Goal: Navigation & Orientation: Find specific page/section

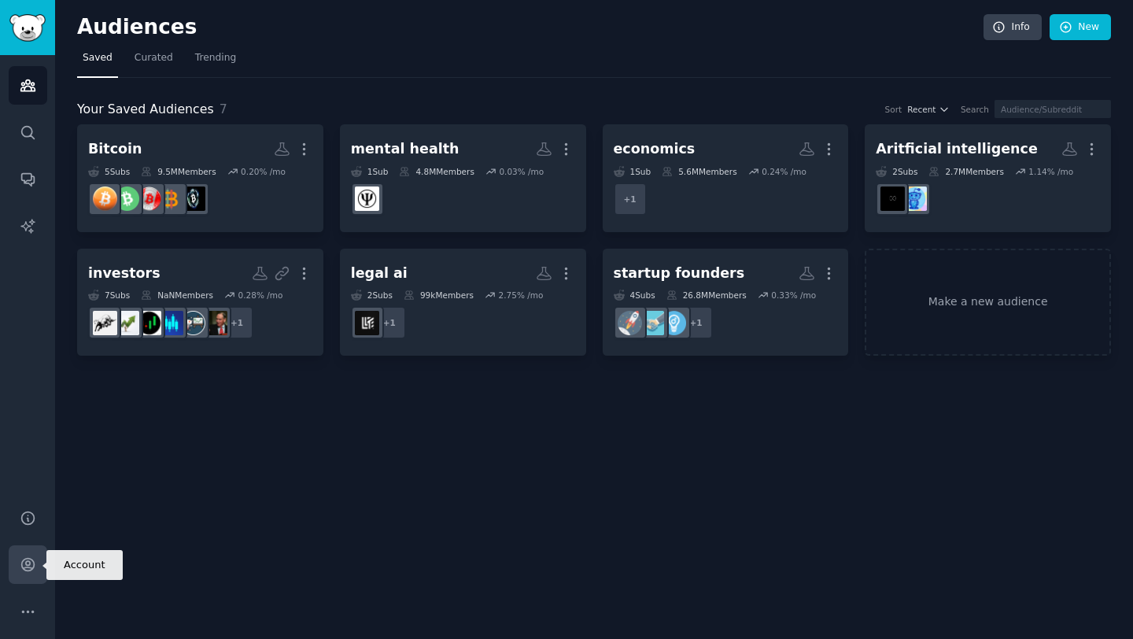
click at [24, 571] on icon "Sidebar" at bounding box center [28, 564] width 17 height 17
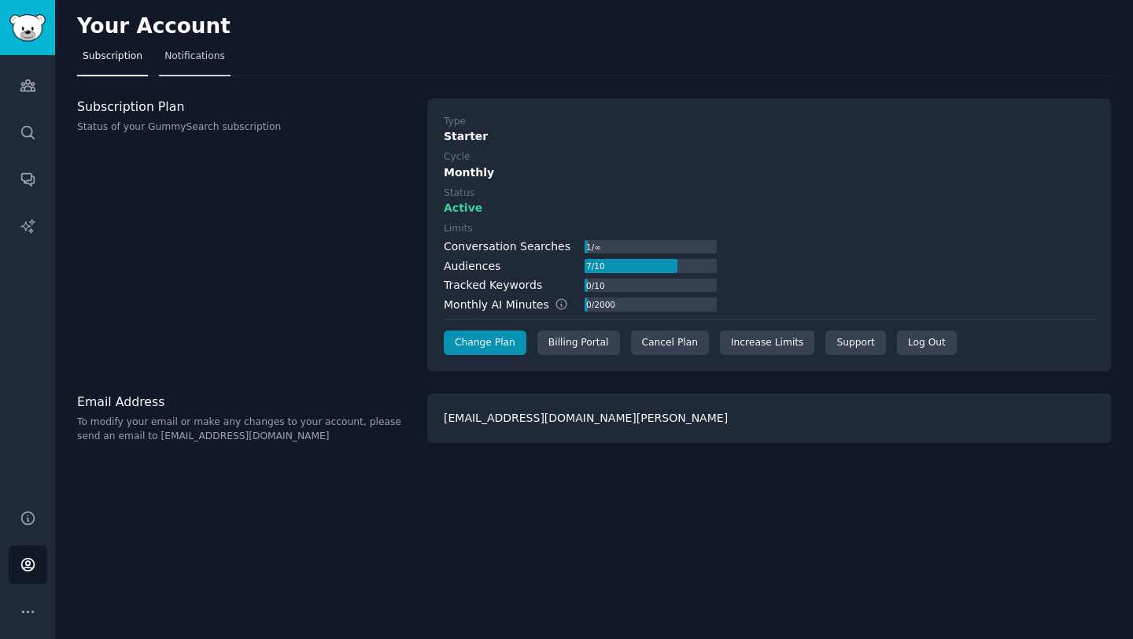
click at [176, 53] on span "Notifications" at bounding box center [194, 57] width 61 height 14
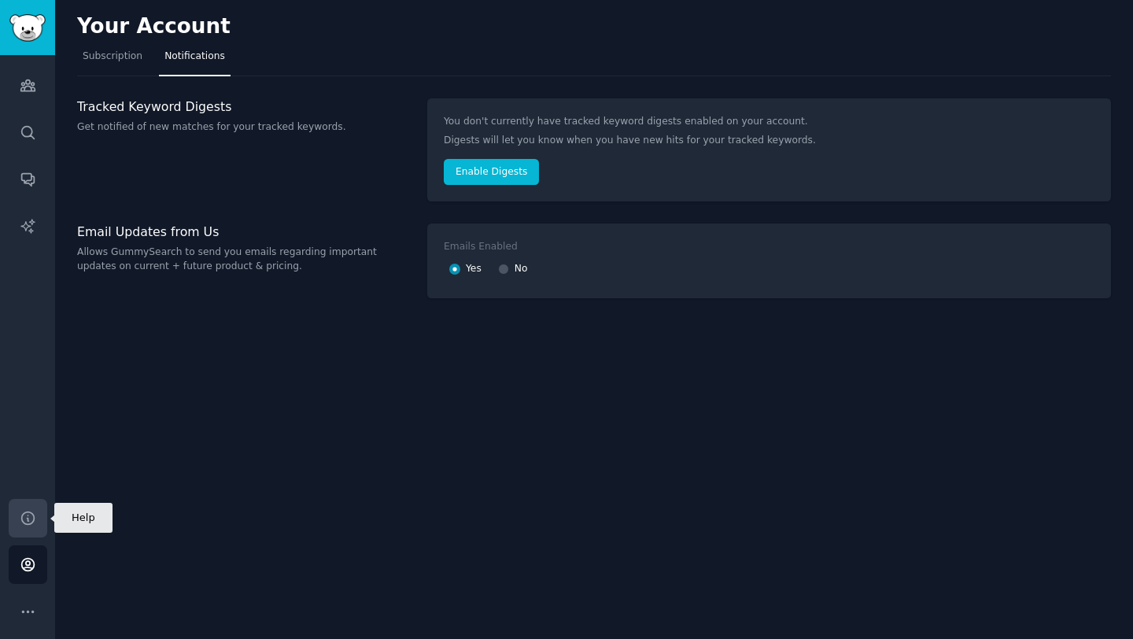
click at [28, 508] on link "Help" at bounding box center [28, 518] width 39 height 39
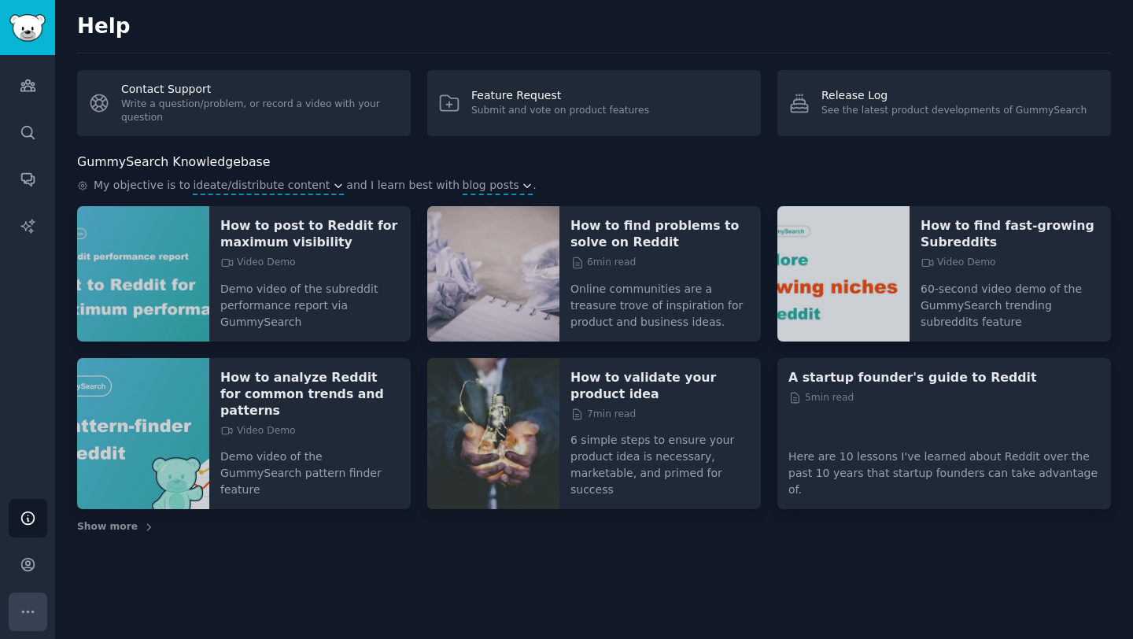
click at [27, 625] on button "More" at bounding box center [28, 612] width 39 height 39
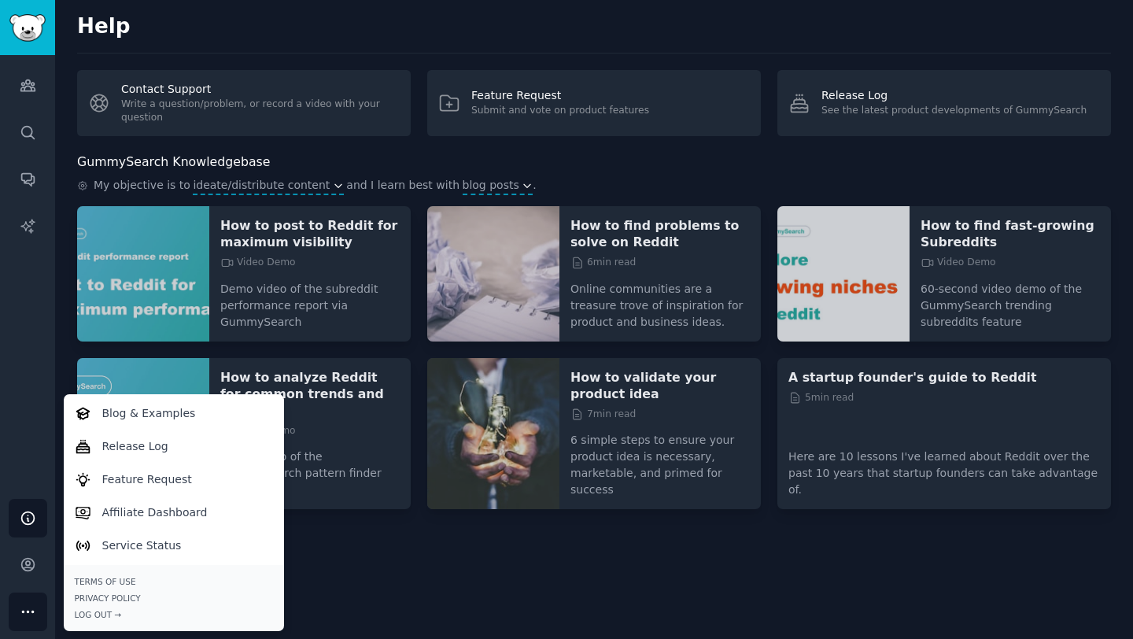
click at [830, 24] on h2 "Help" at bounding box center [594, 26] width 1034 height 25
